Goal: Task Accomplishment & Management: Complete application form

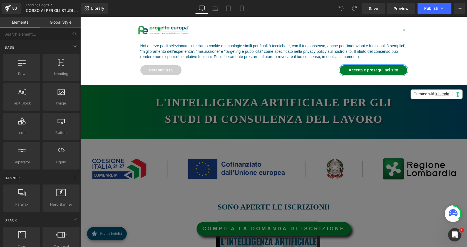
click at [377, 68] on button "Accetta e prosegui nel sito" at bounding box center [373, 70] width 67 height 10
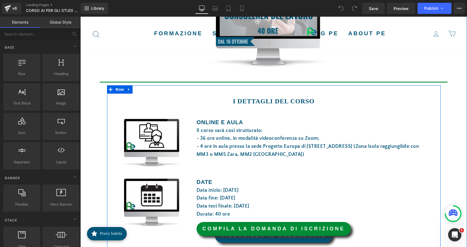
scroll to position [278, 0]
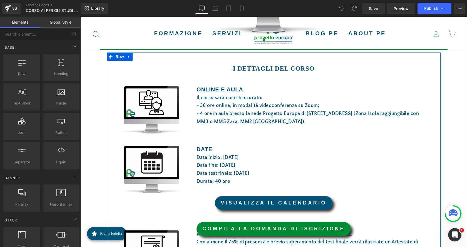
click at [245, 161] on p "Data inizio: [DATE]" at bounding box center [315, 158] width 236 height 8
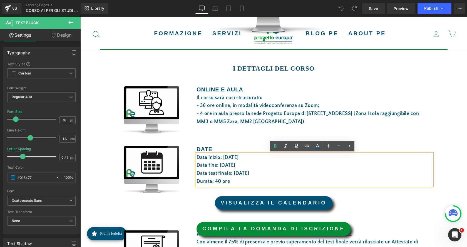
click at [227, 165] on font "Data fine: [DATE]" at bounding box center [216, 166] width 39 height 6
click at [237, 172] on font "Data test finale: [DATE]" at bounding box center [223, 174] width 53 height 6
click at [233, 181] on p "Durata: 40 ore" at bounding box center [315, 182] width 236 height 8
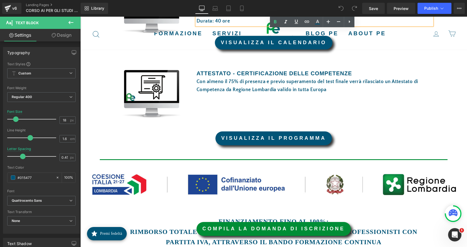
scroll to position [445, 0]
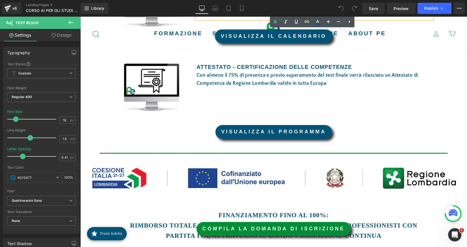
click at [317, 229] on link "COMPILA LA DOMANDA DI ISCRIZIONE" at bounding box center [274, 229] width 154 height 14
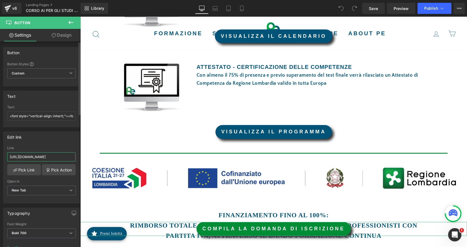
click at [33, 157] on input "[URL][DOMAIN_NAME]" at bounding box center [41, 156] width 68 height 9
paste input "60104288-db2e-453b-a9f8-8faac2cfa1b6"
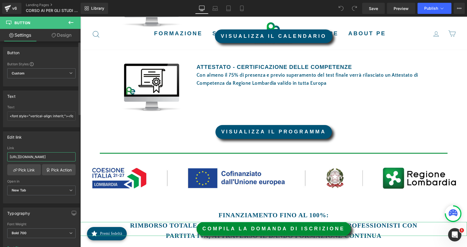
type input "[URL][DOMAIN_NAME]"
click at [69, 141] on div "Edit link" at bounding box center [41, 137] width 76 height 11
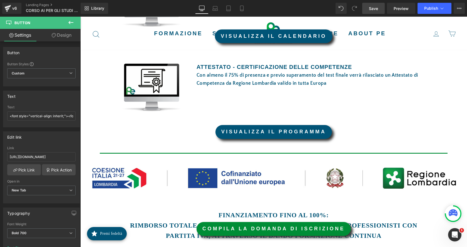
click at [378, 10] on span "Save" at bounding box center [373, 9] width 9 height 6
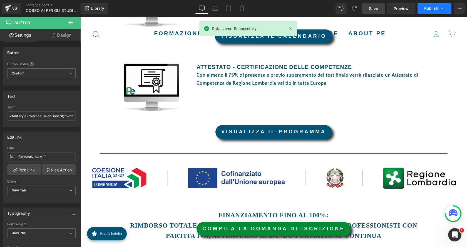
click at [439, 9] on button "Publish" at bounding box center [435, 8] width 34 height 11
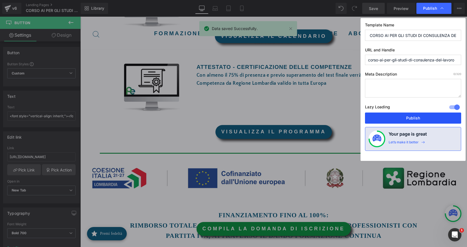
click at [419, 115] on button "Publish" at bounding box center [413, 118] width 96 height 11
